Goal: Task Accomplishment & Management: Manage account settings

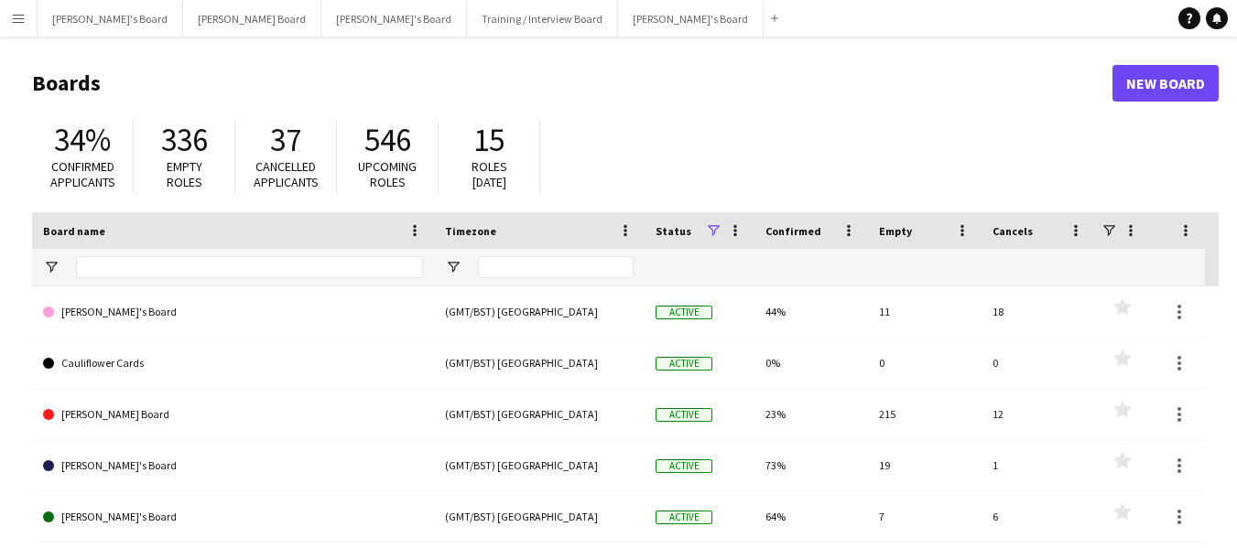
click at [25, 19] on button "Menu" at bounding box center [18, 18] width 37 height 37
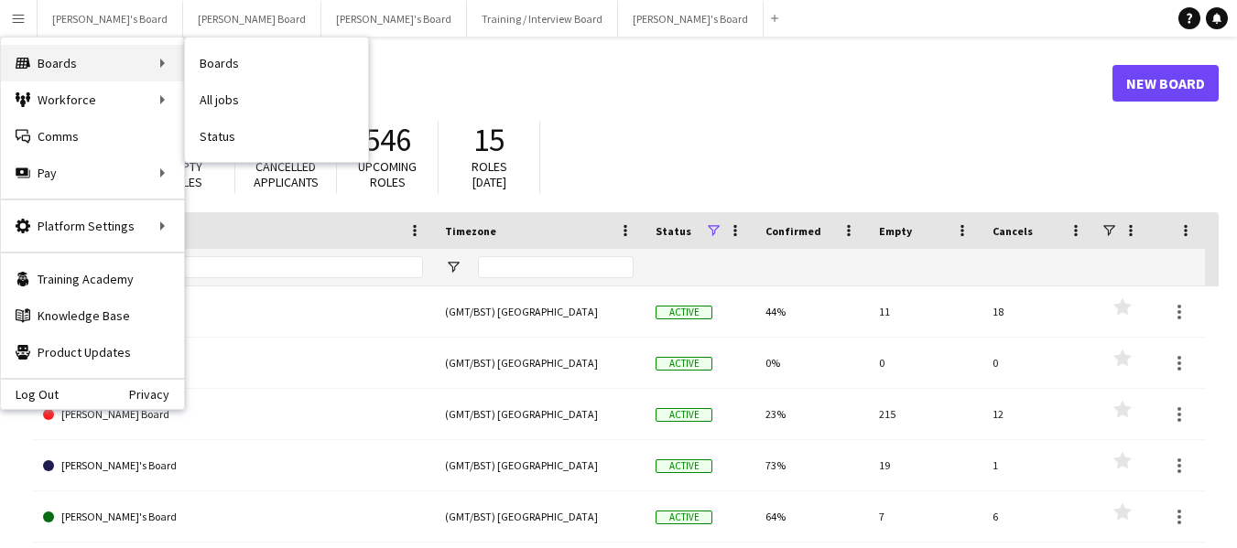
click at [46, 63] on div "Boards Boards" at bounding box center [92, 63] width 183 height 37
click at [218, 57] on link "Boards" at bounding box center [276, 63] width 183 height 37
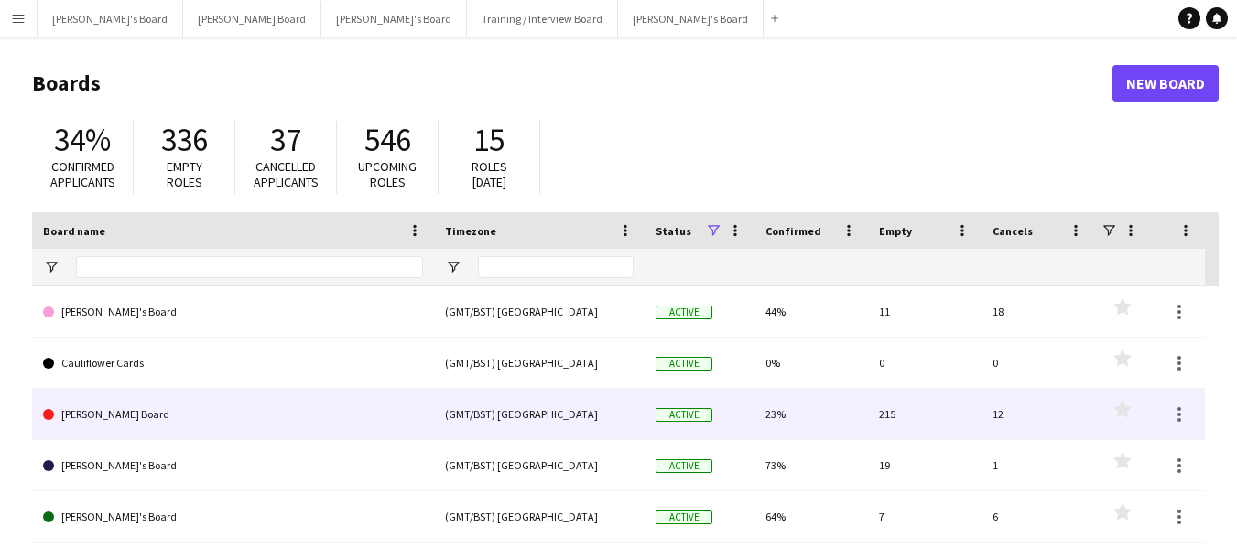
click at [122, 426] on link "[PERSON_NAME] Board" at bounding box center [233, 414] width 380 height 51
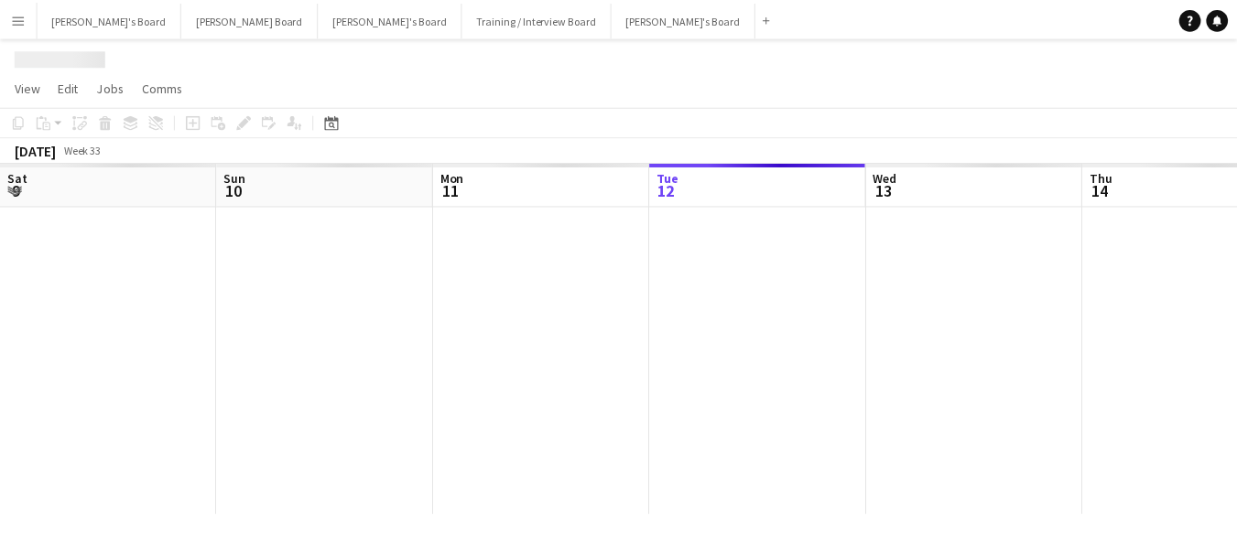
scroll to position [0, 438]
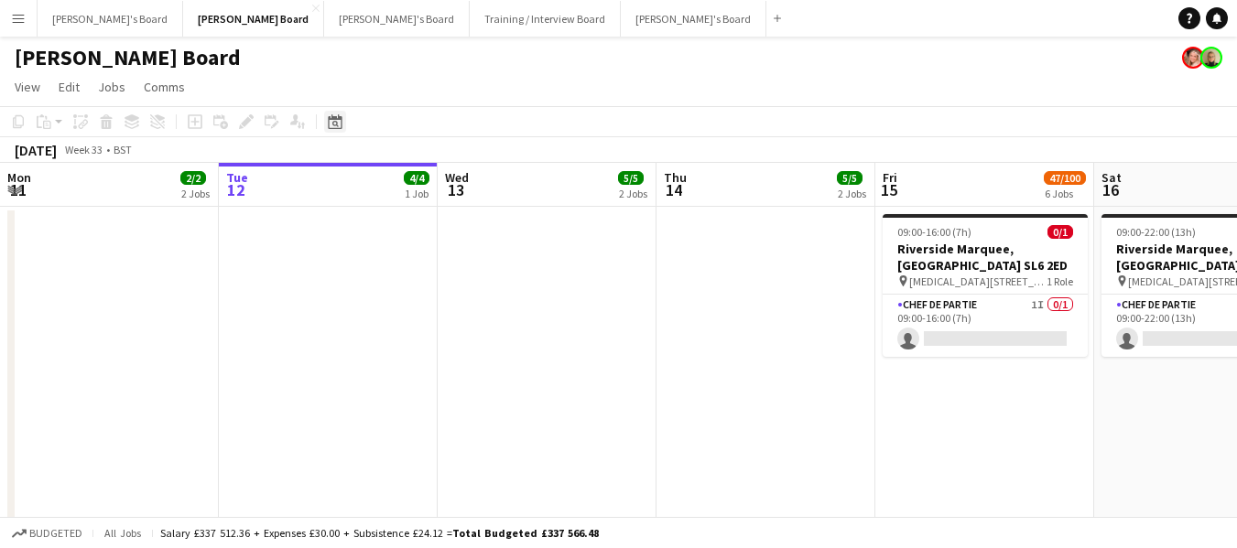
click at [331, 122] on icon "Date picker" at bounding box center [335, 121] width 15 height 15
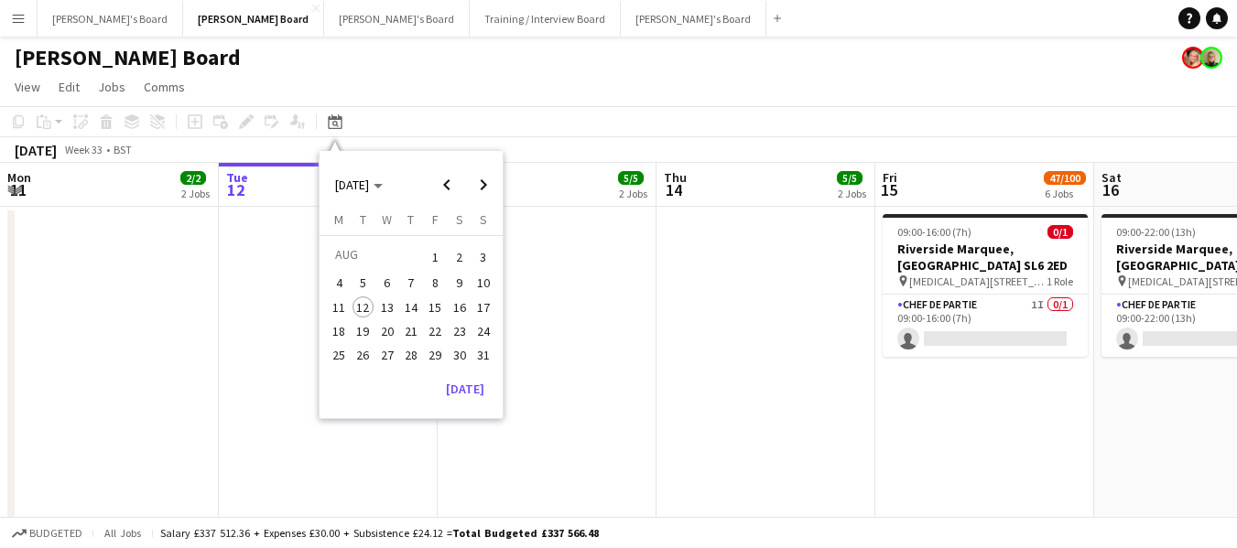
click at [457, 332] on span "23" at bounding box center [460, 331] width 22 height 22
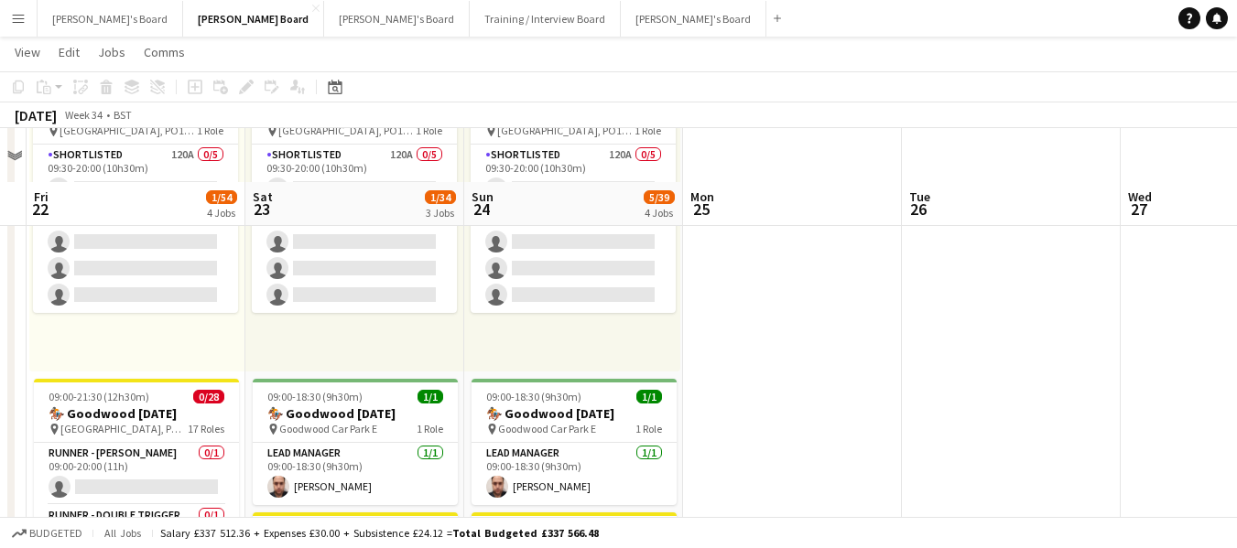
scroll to position [1190, 0]
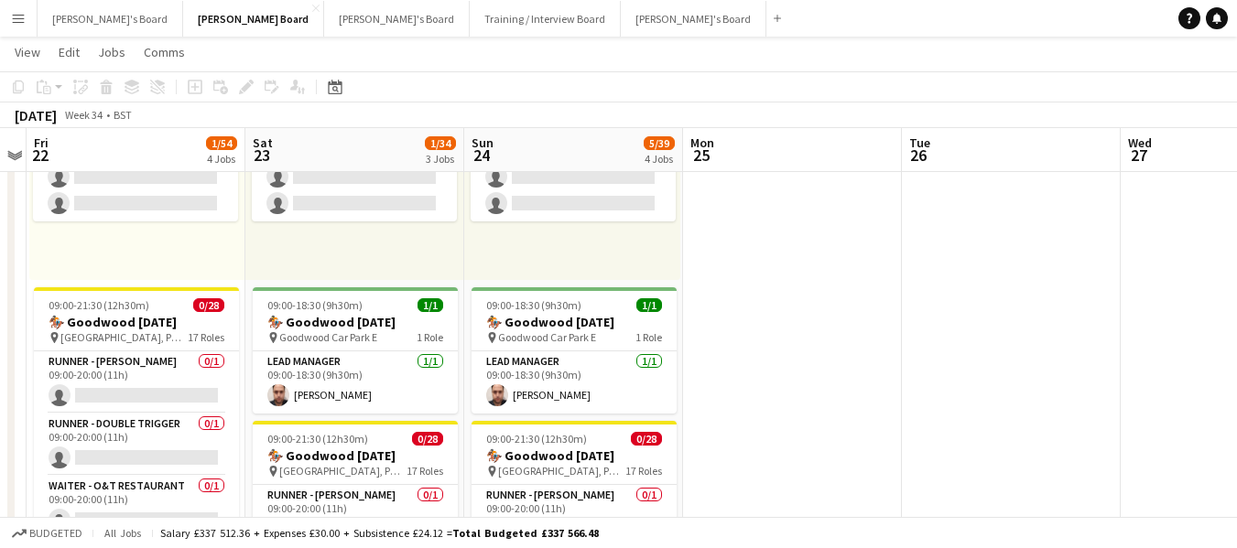
click at [434, 291] on app-job-card "09:00-18:30 (9h30m) 1/1 🏇 Goodwood [DATE] pin Goodwood Car Park E 1 Role Lead M…" at bounding box center [355, 350] width 205 height 126
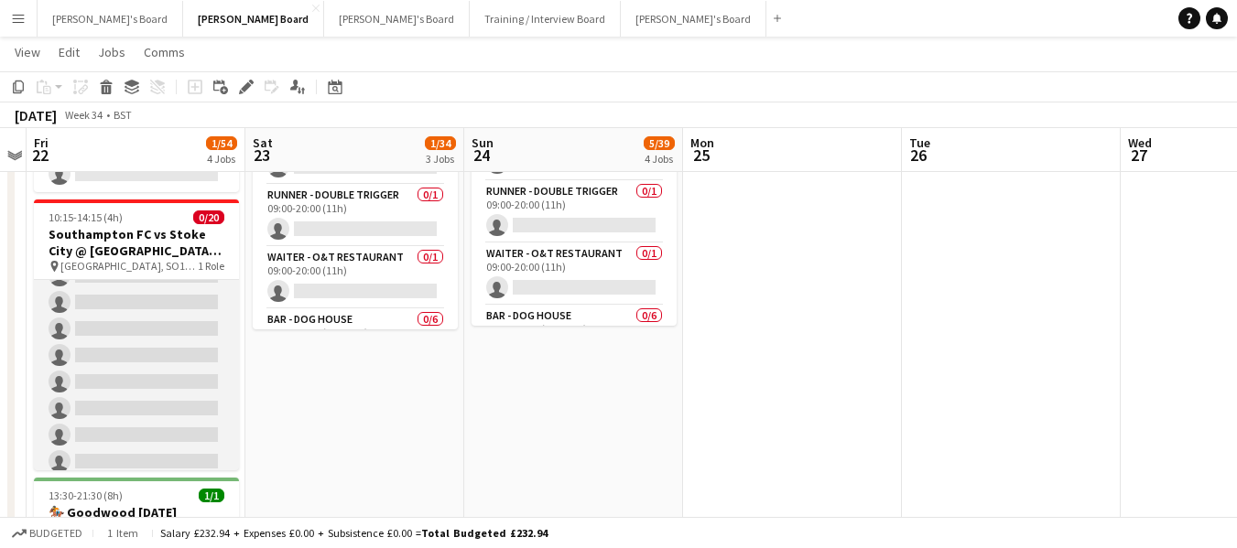
scroll to position [0, 0]
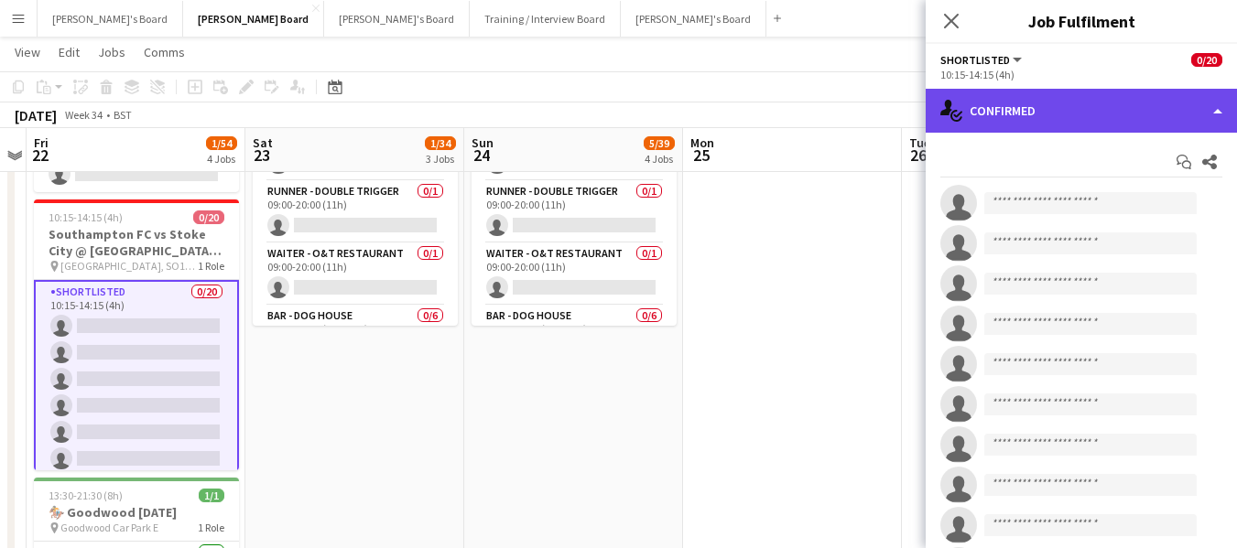
click at [1113, 103] on div "single-neutral-actions-check-2 Confirmed" at bounding box center [1081, 111] width 311 height 44
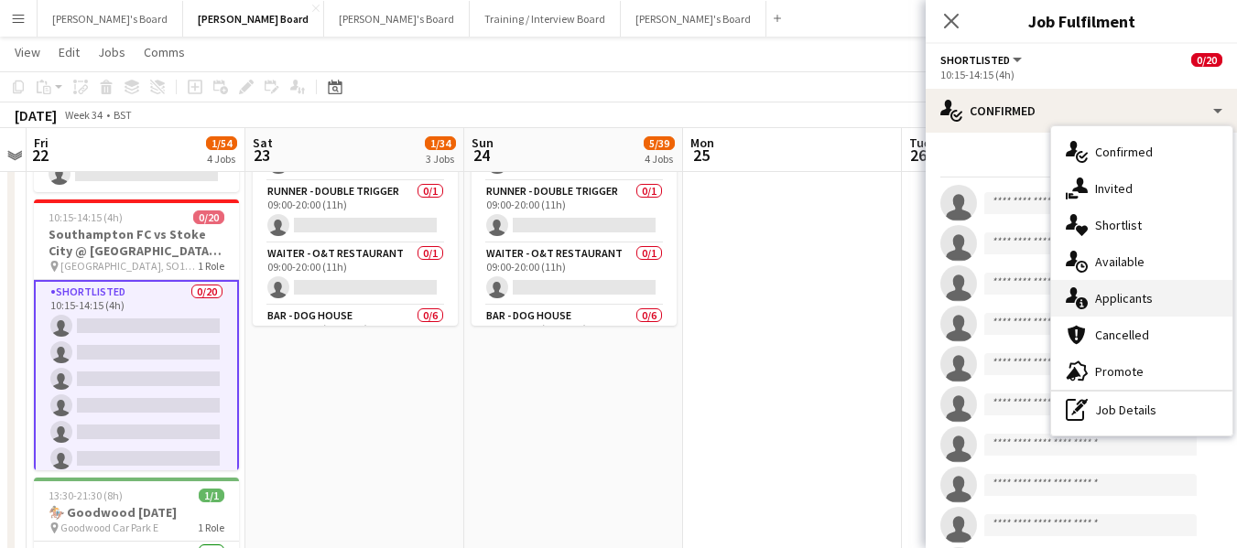
click at [1119, 294] on div "single-neutral-actions-information Applicants" at bounding box center [1141, 298] width 181 height 37
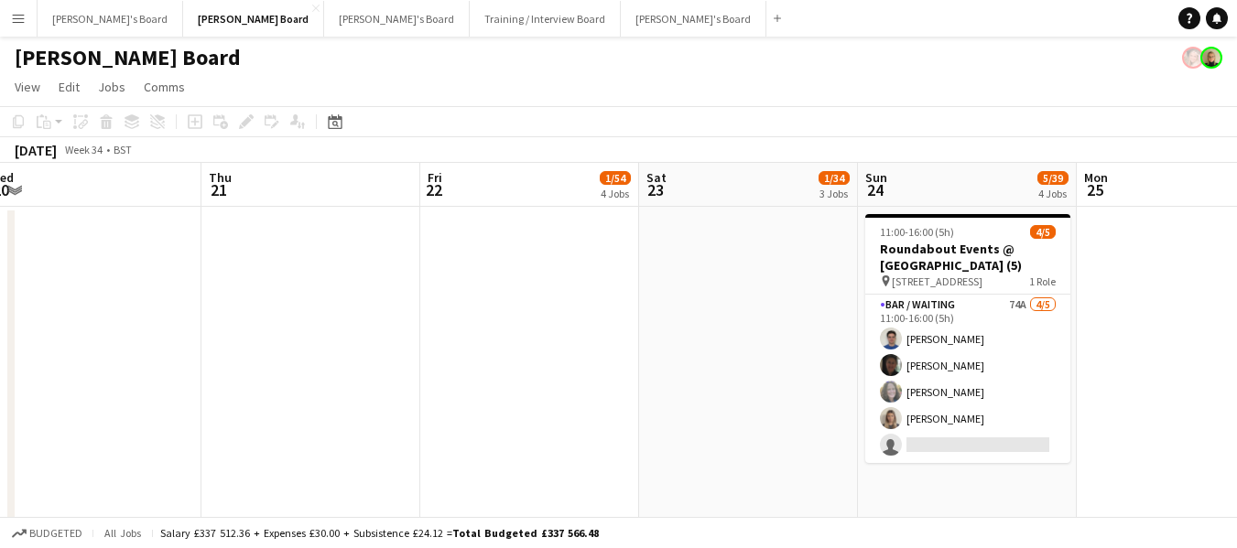
drag, startPoint x: 125, startPoint y: 183, endPoint x: 514, endPoint y: 214, distance: 390.4
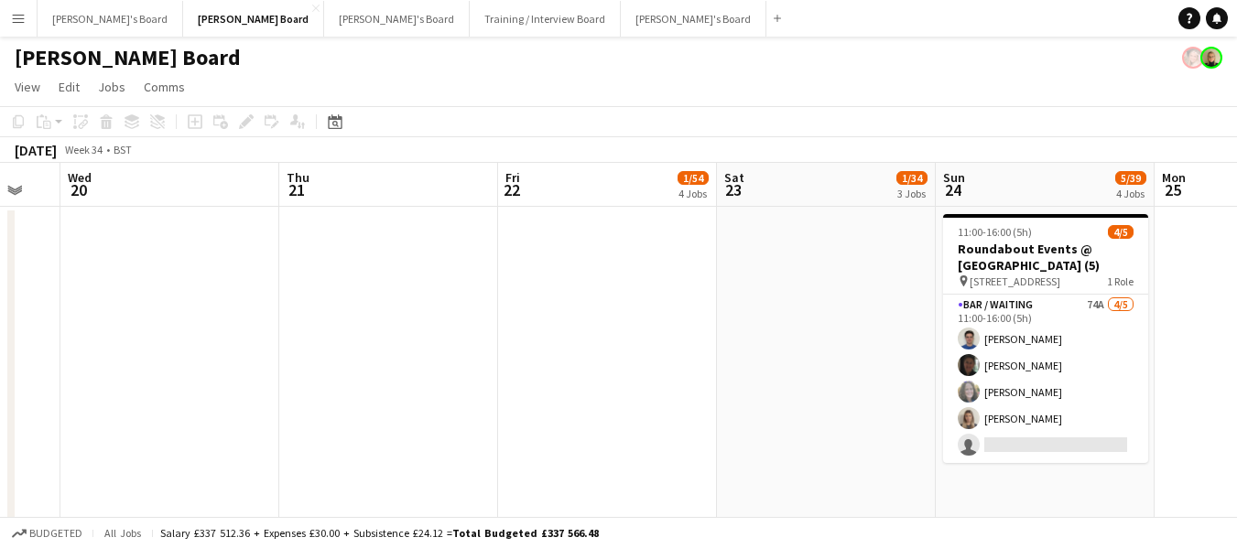
scroll to position [0, 555]
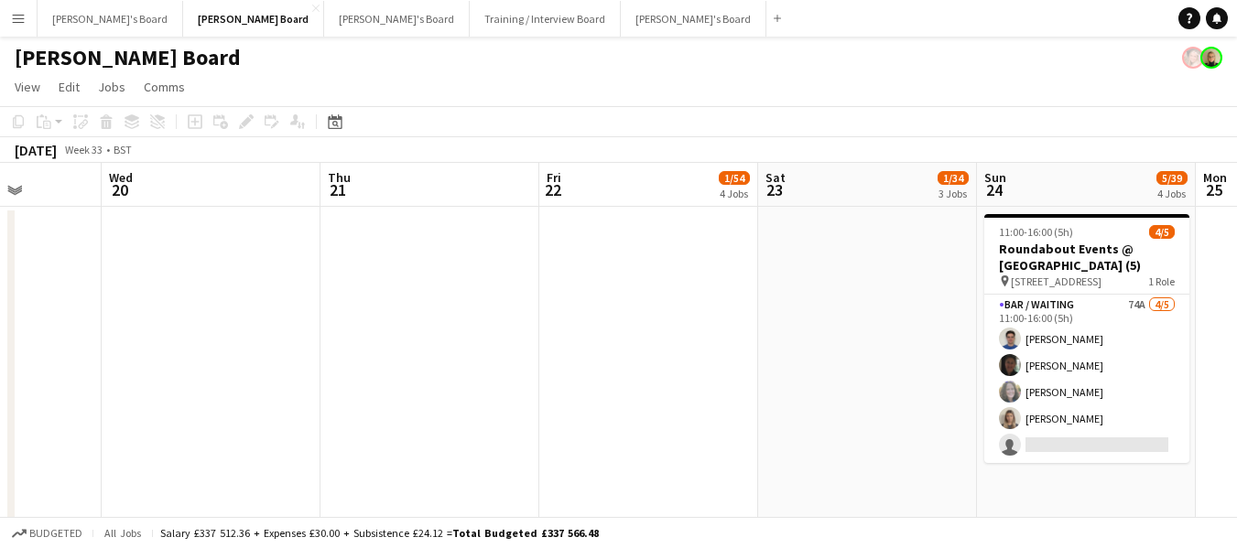
drag, startPoint x: 93, startPoint y: 184, endPoint x: 265, endPoint y: 195, distance: 171.6
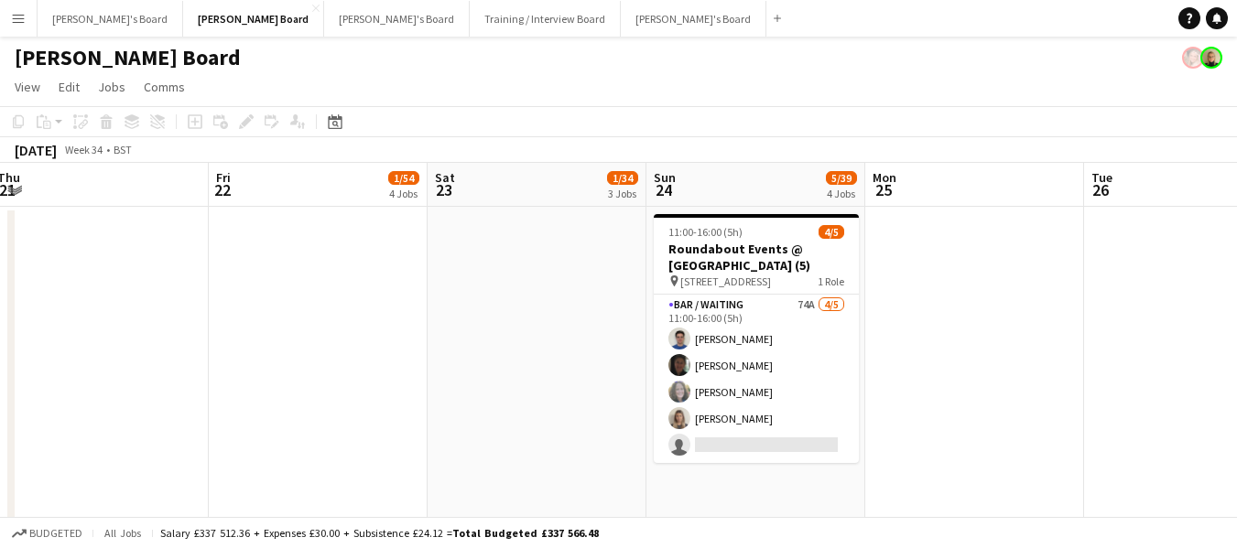
drag, startPoint x: 829, startPoint y: 188, endPoint x: 496, endPoint y: 205, distance: 333.7
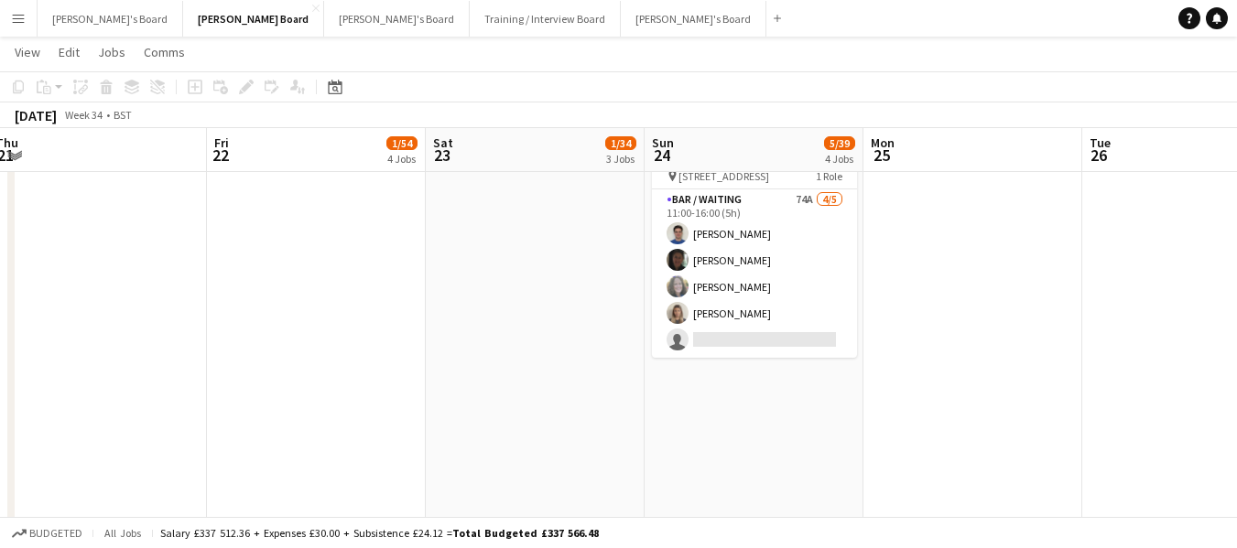
scroll to position [0, 0]
